Goal: Task Accomplishment & Management: Complete application form

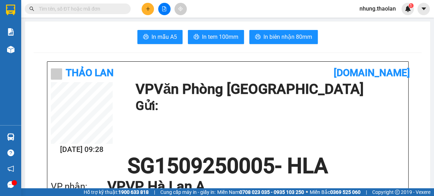
click at [148, 10] on icon "plus" at bounding box center [148, 8] width 5 height 5
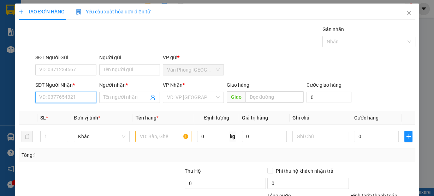
drag, startPoint x: 63, startPoint y: 99, endPoint x: 67, endPoint y: 96, distance: 4.9
click at [64, 98] on input "SĐT Người Nhận *" at bounding box center [65, 97] width 61 height 11
click at [72, 112] on div "0909290584 - phú" at bounding box center [65, 111] width 52 height 8
type input "0909290584"
type input "phú"
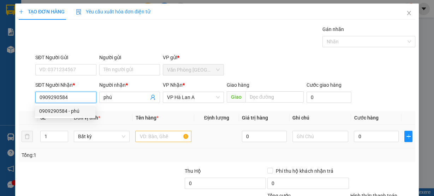
type input "0909290584"
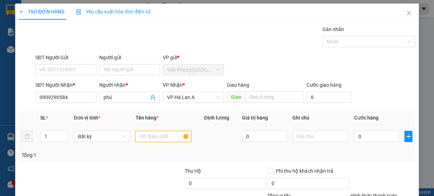
click at [153, 140] on input "text" at bounding box center [163, 136] width 56 height 11
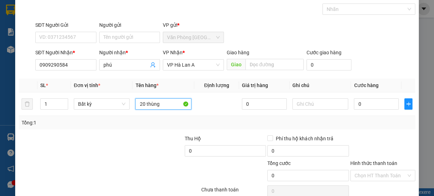
scroll to position [64, 0]
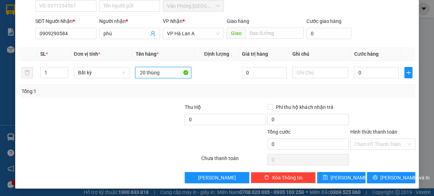
type input "20 thùng"
click at [383, 170] on div "Transit Pickup Surcharge Ids Transit Deliver Surcharge Ids Transit Deliver Surc…" at bounding box center [217, 73] width 397 height 222
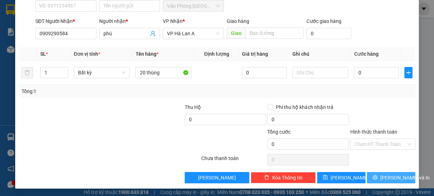
click at [383, 178] on span "[PERSON_NAME] và In" at bounding box center [404, 178] width 49 height 8
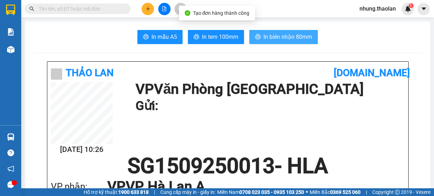
click at [295, 34] on span "In biên nhận 80mm" at bounding box center [287, 36] width 49 height 9
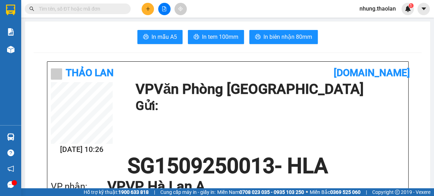
click at [151, 11] on button at bounding box center [148, 9] width 12 height 12
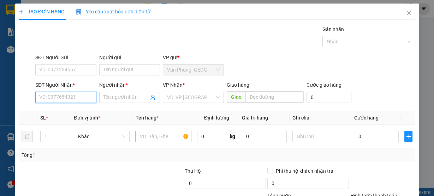
click at [77, 95] on input "SĐT Người Nhận *" at bounding box center [65, 97] width 61 height 11
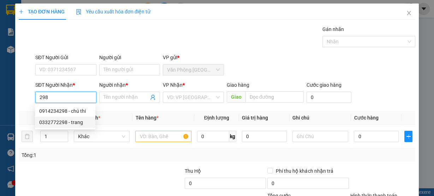
click at [79, 125] on div "0332772298 - trang" at bounding box center [65, 123] width 52 height 8
type input "0332772298"
type input "trang"
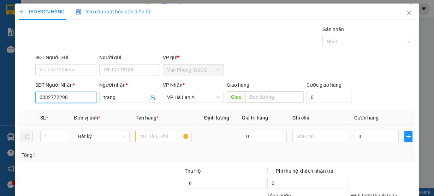
type input "0332772298"
click at [139, 136] on input "text" at bounding box center [163, 136] width 56 height 11
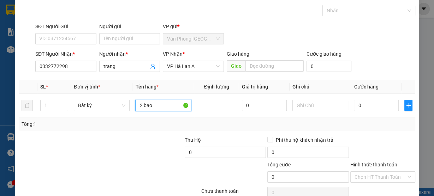
scroll to position [64, 0]
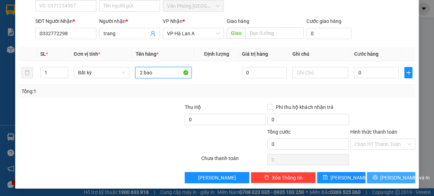
type input "2 bao"
click at [376, 174] on button "[PERSON_NAME] và In" at bounding box center [391, 177] width 48 height 11
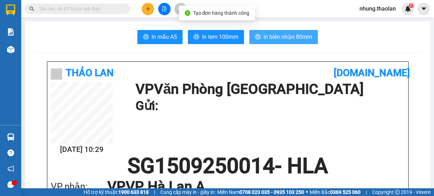
click at [289, 41] on span "In biên nhận 80mm" at bounding box center [287, 36] width 49 height 9
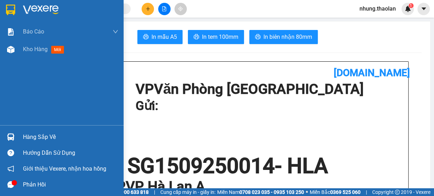
drag, startPoint x: 59, startPoint y: 3, endPoint x: 123, endPoint y: 7, distance: 64.4
click at [59, 3] on div at bounding box center [62, 11] width 124 height 23
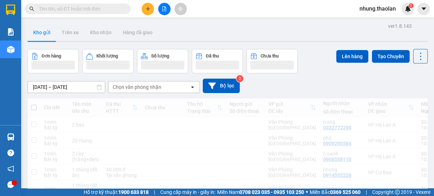
click at [98, 10] on input "text" at bounding box center [80, 9] width 83 height 8
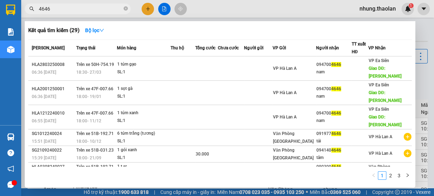
click at [46, 10] on input "4646" at bounding box center [80, 9] width 83 height 8
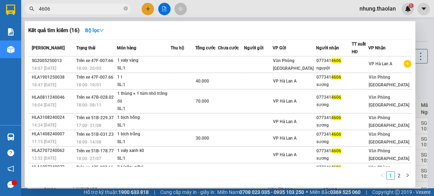
click at [41, 10] on input "4606" at bounding box center [80, 9] width 83 height 8
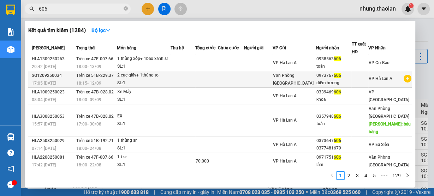
scroll to position [28, 0]
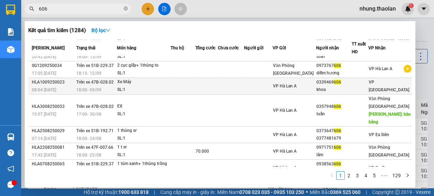
type input "606"
